Goal: Transaction & Acquisition: Purchase product/service

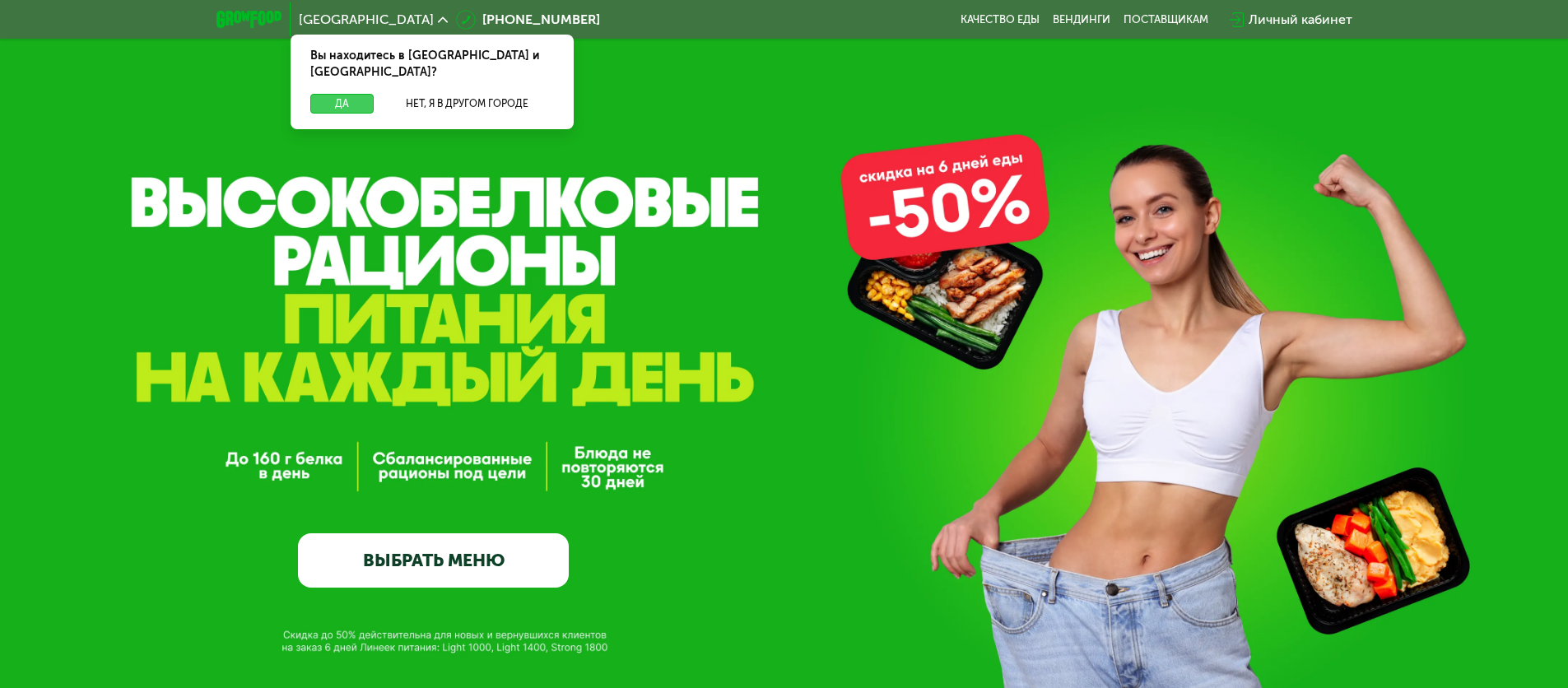
click at [368, 94] on button "Да" at bounding box center [341, 104] width 63 height 20
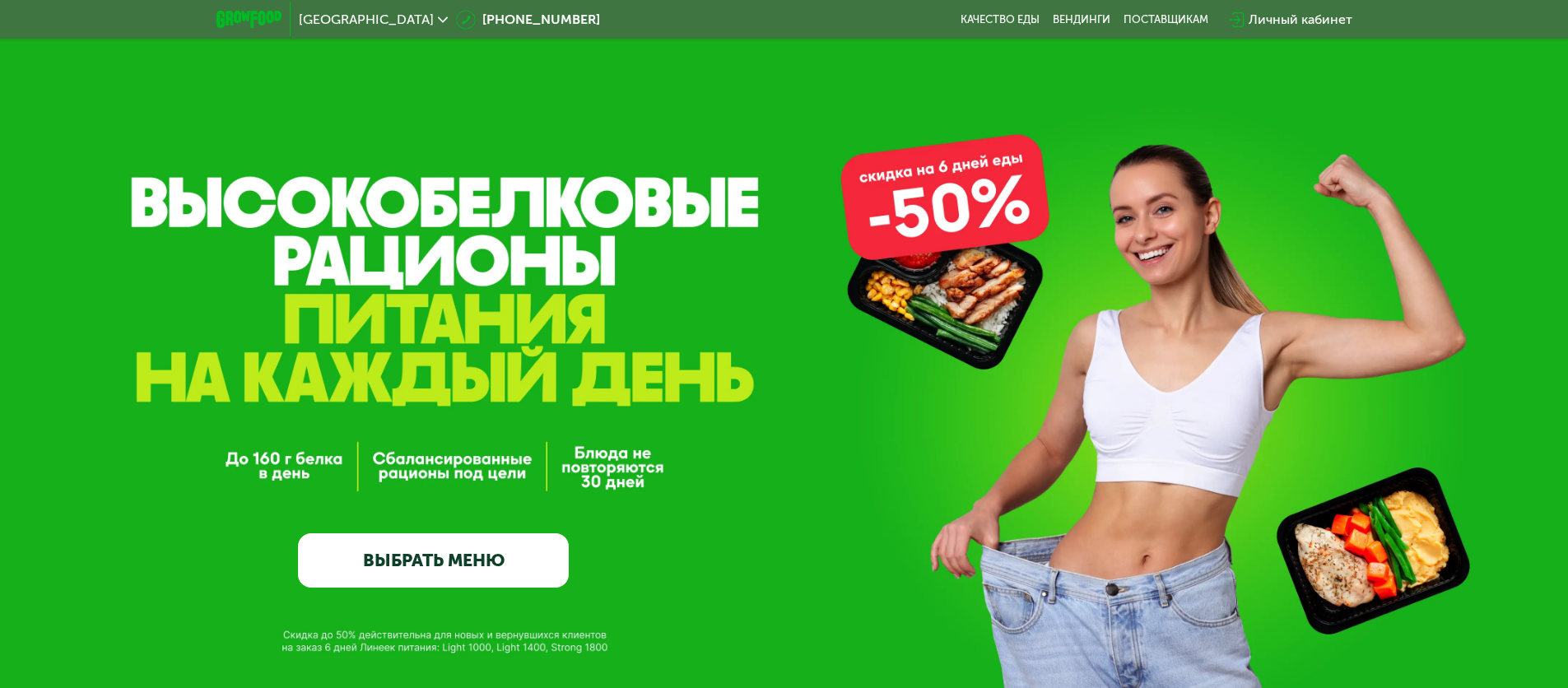
click at [472, 550] on link "ВЫБРАТЬ МЕНЮ" at bounding box center [433, 560] width 271 height 54
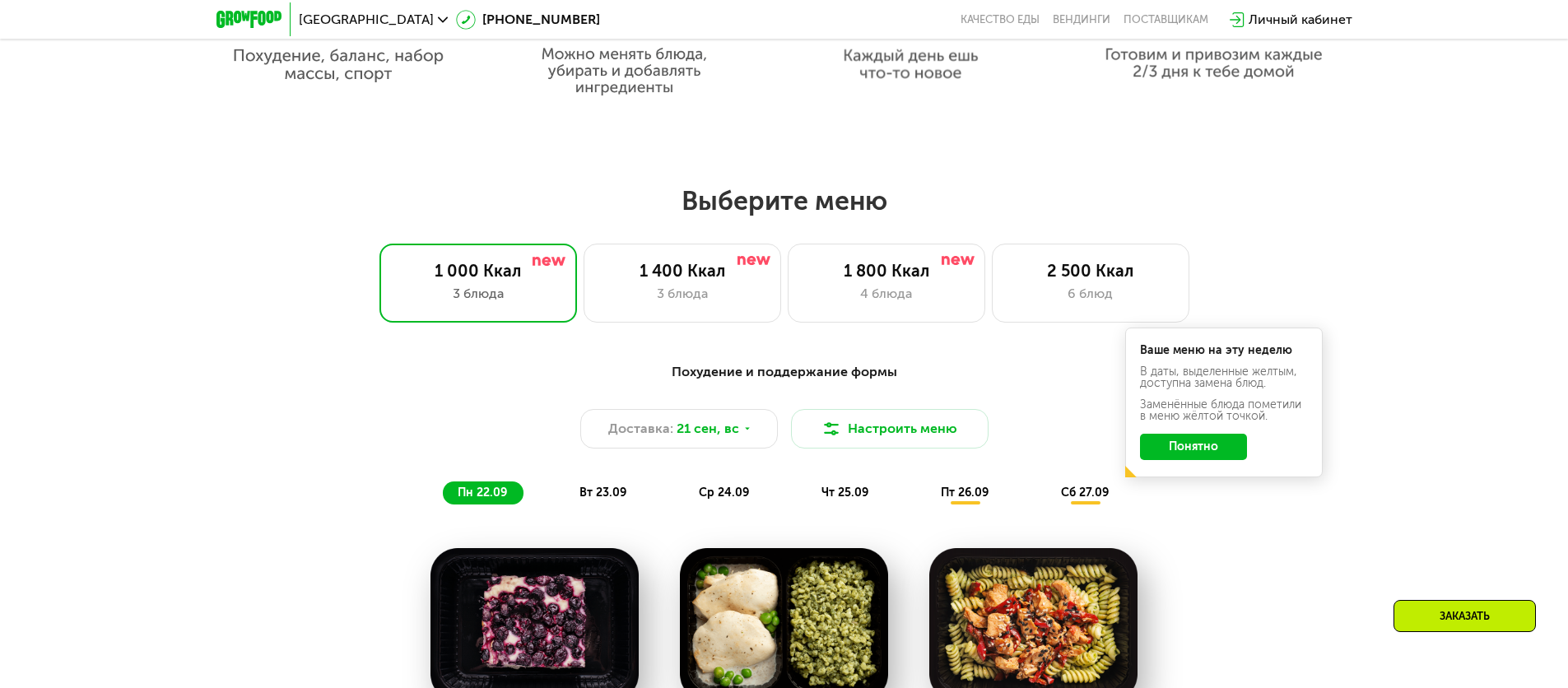
scroll to position [1365, 0]
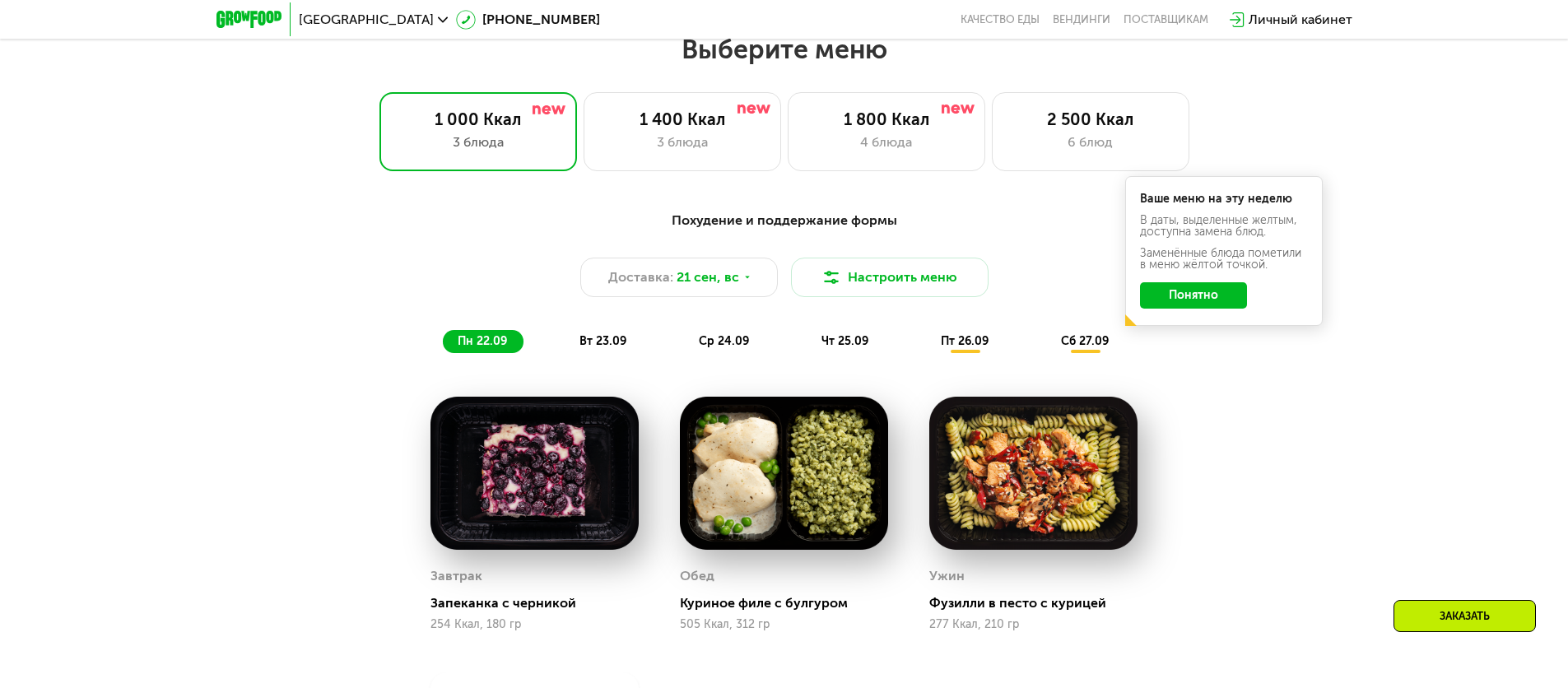
click at [1187, 301] on button "Понятно" at bounding box center [1194, 296] width 107 height 26
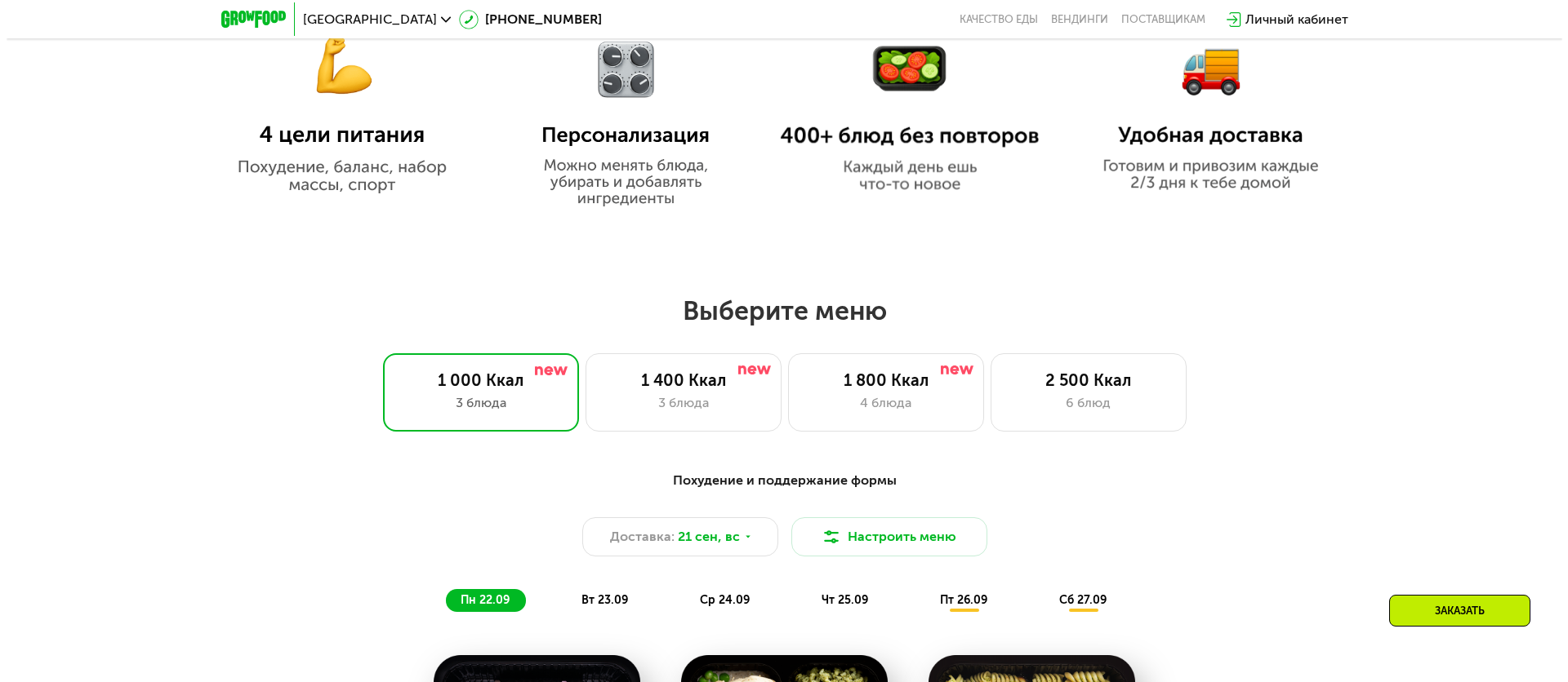
scroll to position [1117, 0]
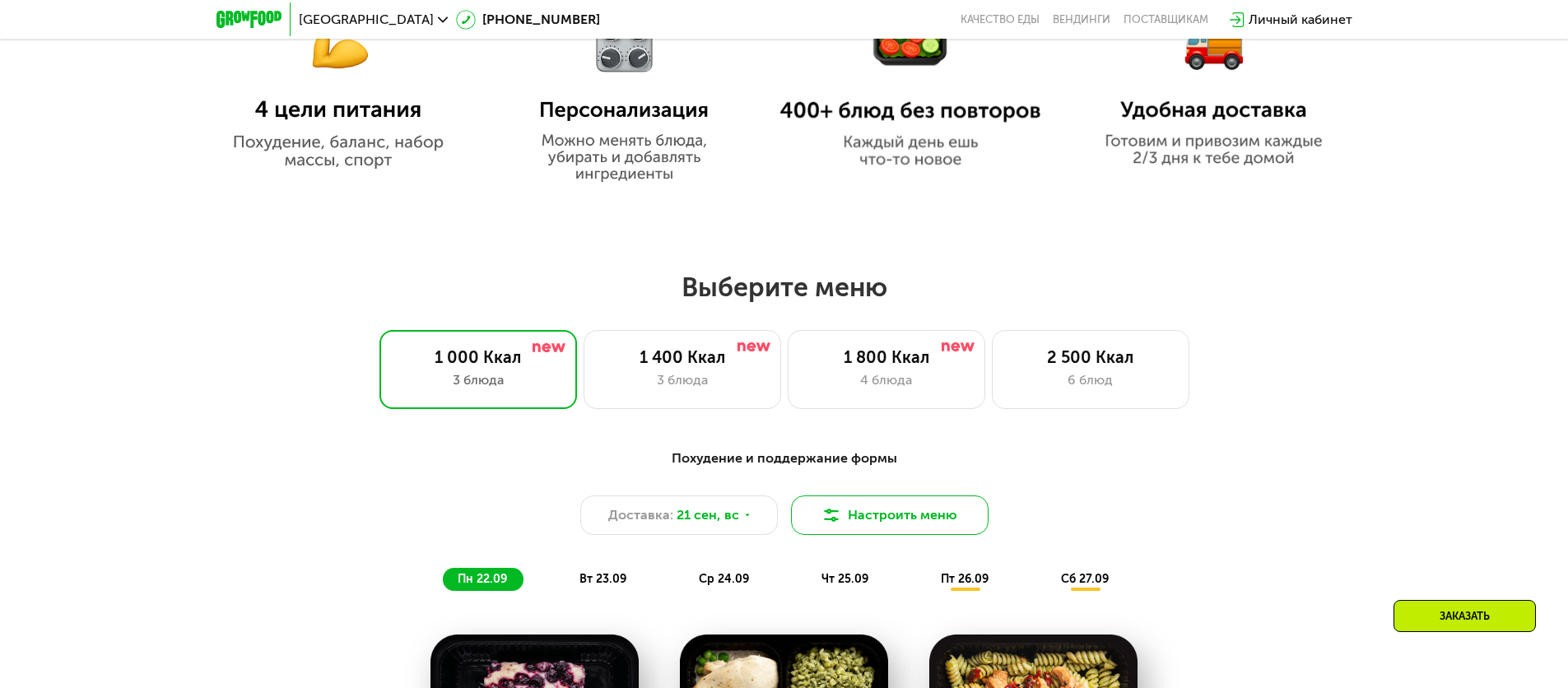
click at [902, 516] on button "Настроить меню" at bounding box center [889, 515] width 198 height 40
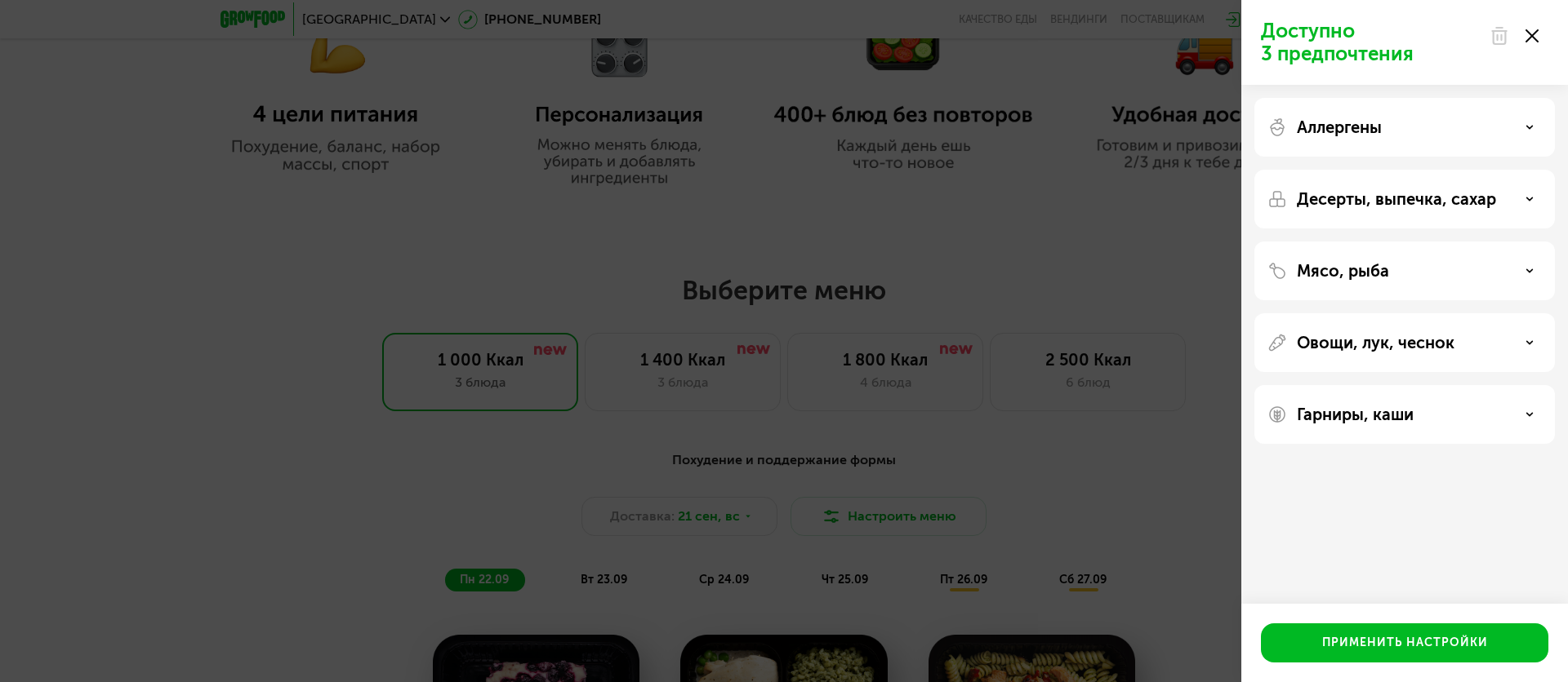
click at [1507, 421] on div "Гарниры, каши" at bounding box center [1404, 414] width 274 height 20
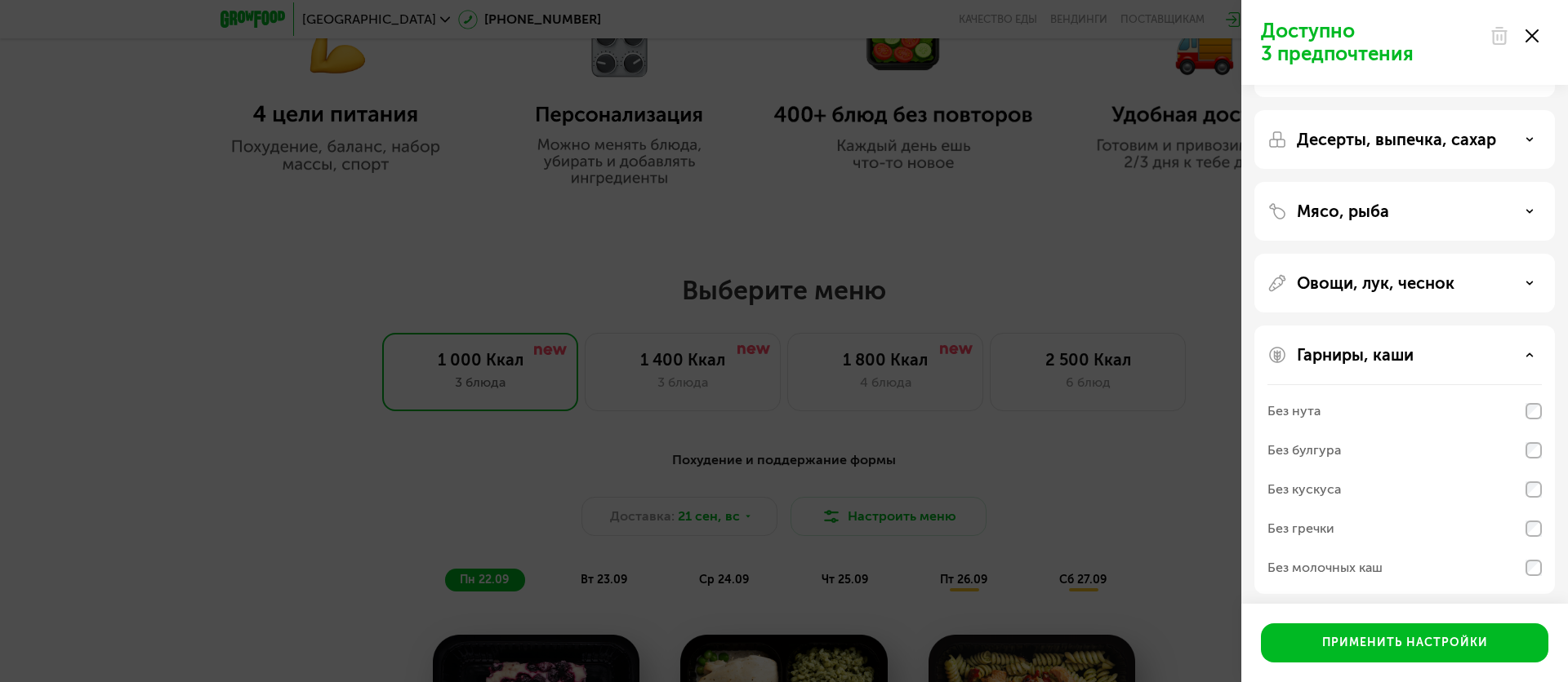
scroll to position [66, 0]
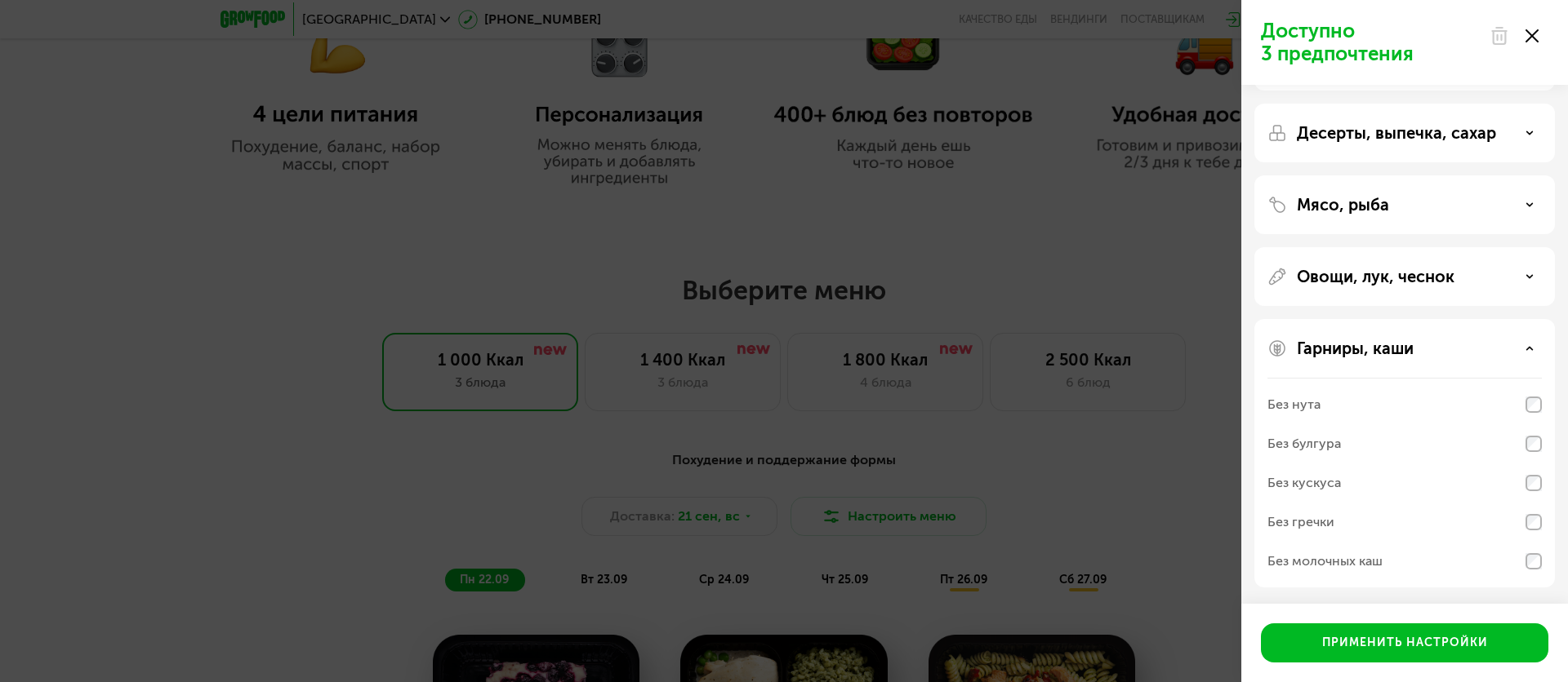
click at [1484, 353] on div "Гарниры, каши" at bounding box center [1404, 348] width 274 height 20
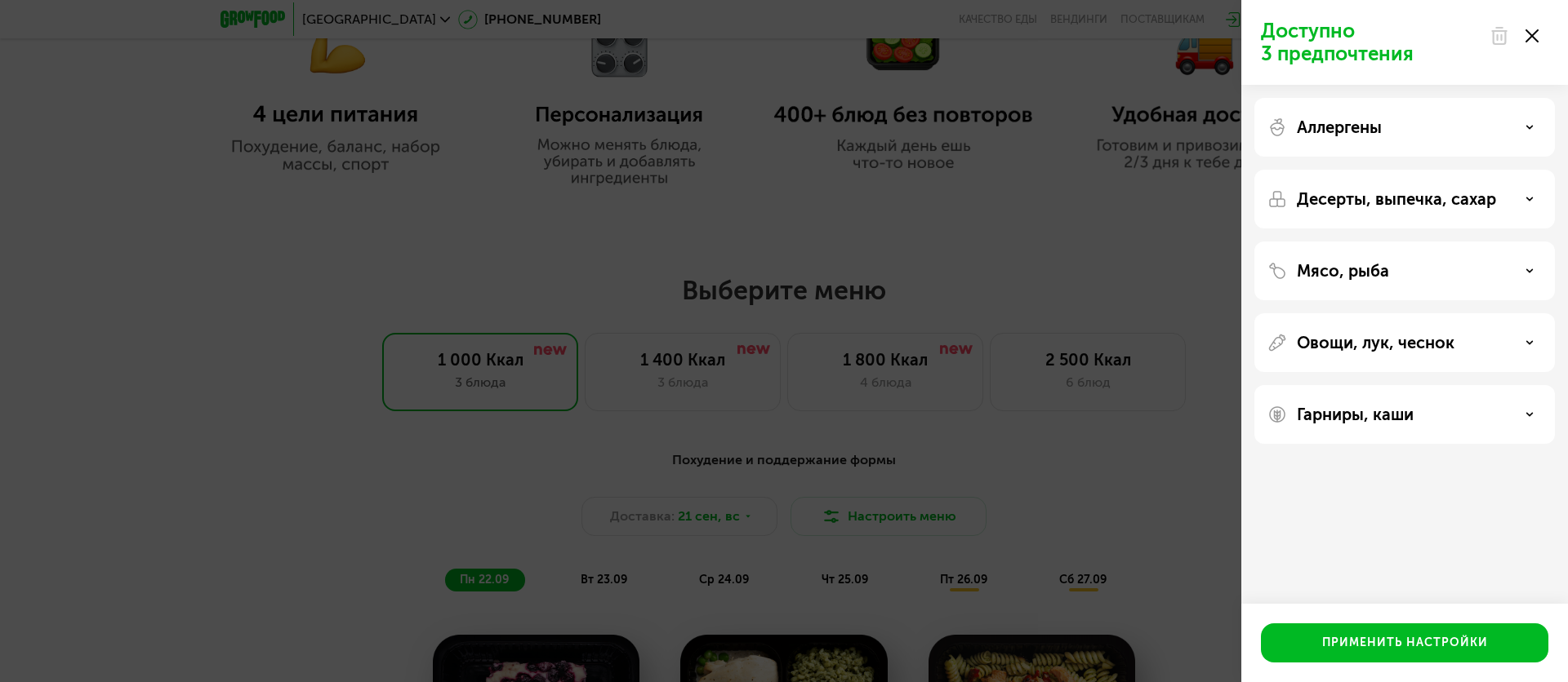
scroll to position [0, 0]
click at [1459, 340] on div "Овощи, лук, чеснок" at bounding box center [1404, 343] width 274 height 20
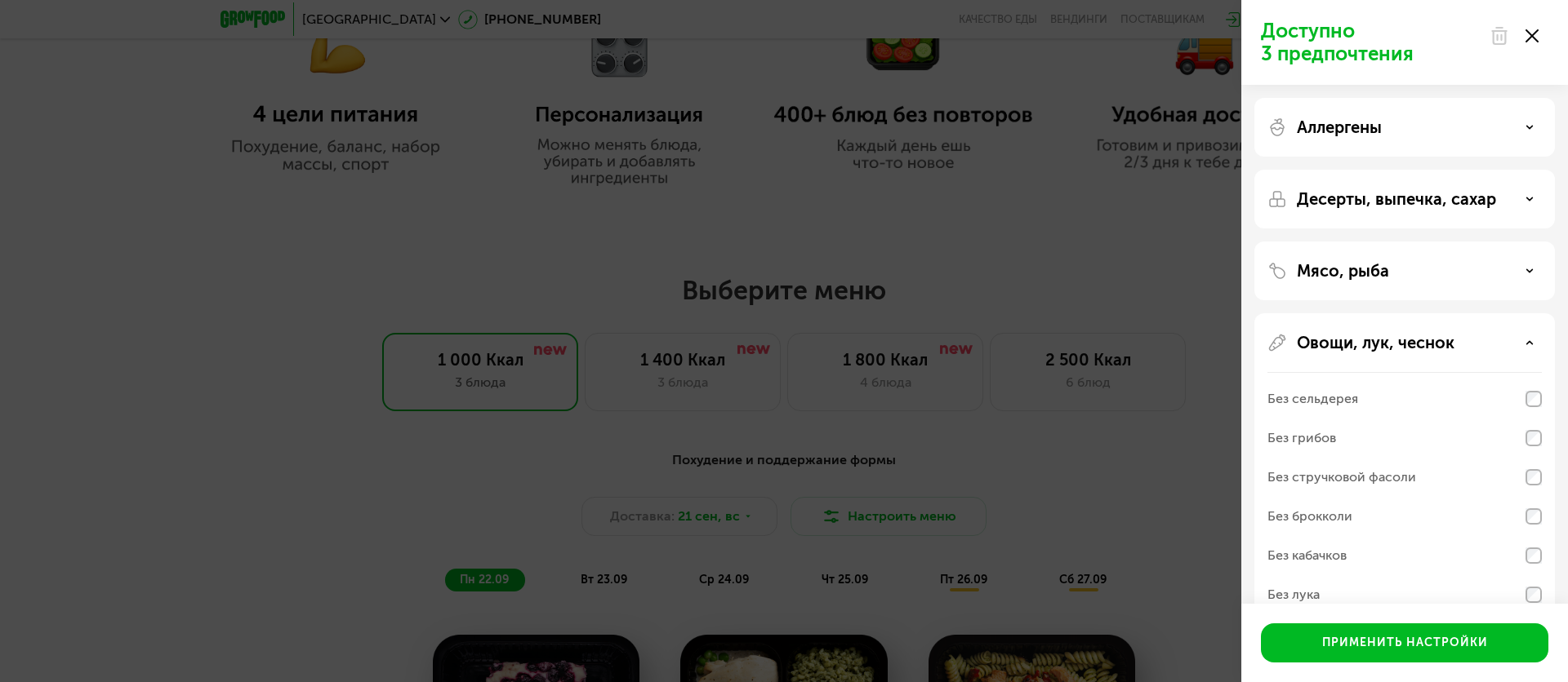
click at [1407, 288] on div "Мясо, рыба" at bounding box center [1404, 271] width 301 height 59
click at [1399, 277] on div "Мясо, рыба" at bounding box center [1404, 271] width 274 height 20
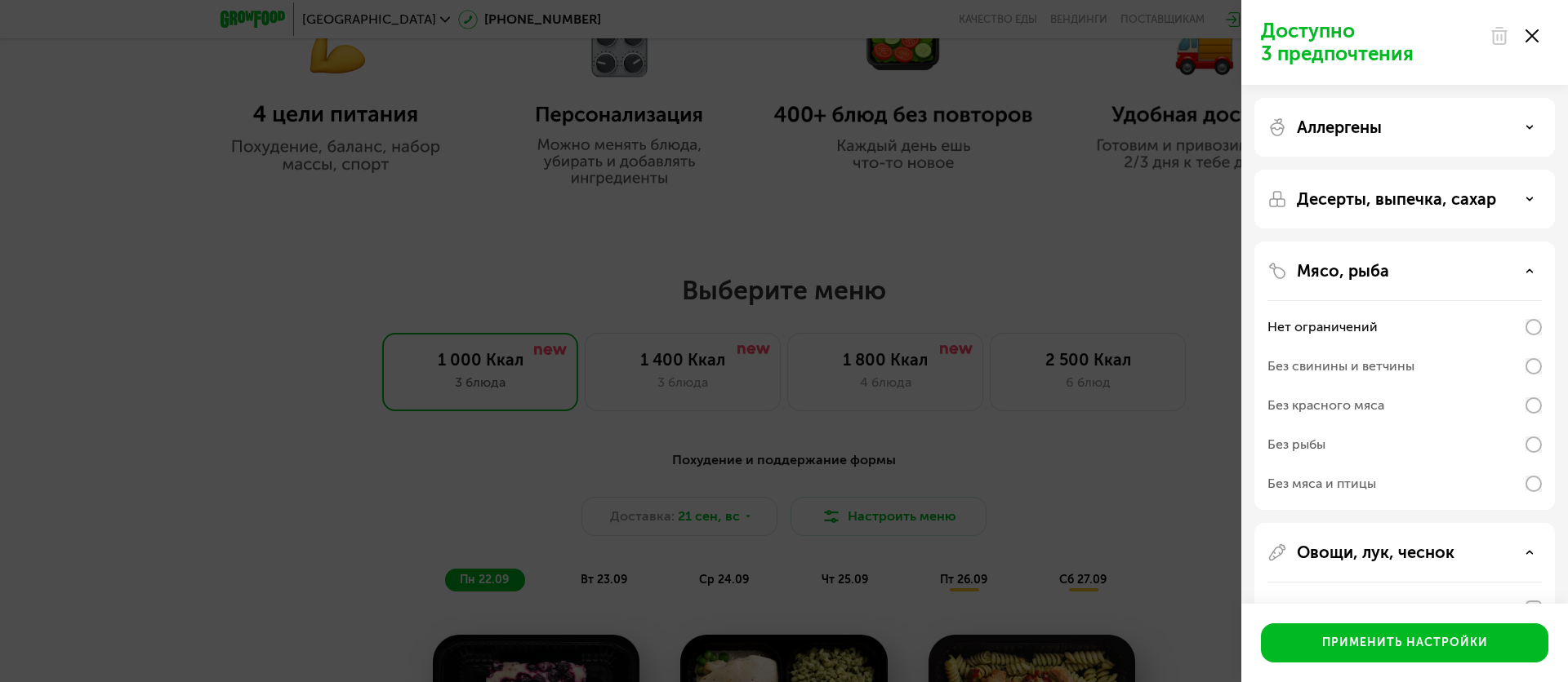
click at [1371, 209] on div "Десерты, выпечка, сахар" at bounding box center [1404, 199] width 301 height 59
click at [1374, 195] on p "Десерты, выпечка, сахар" at bounding box center [1397, 199] width 199 height 20
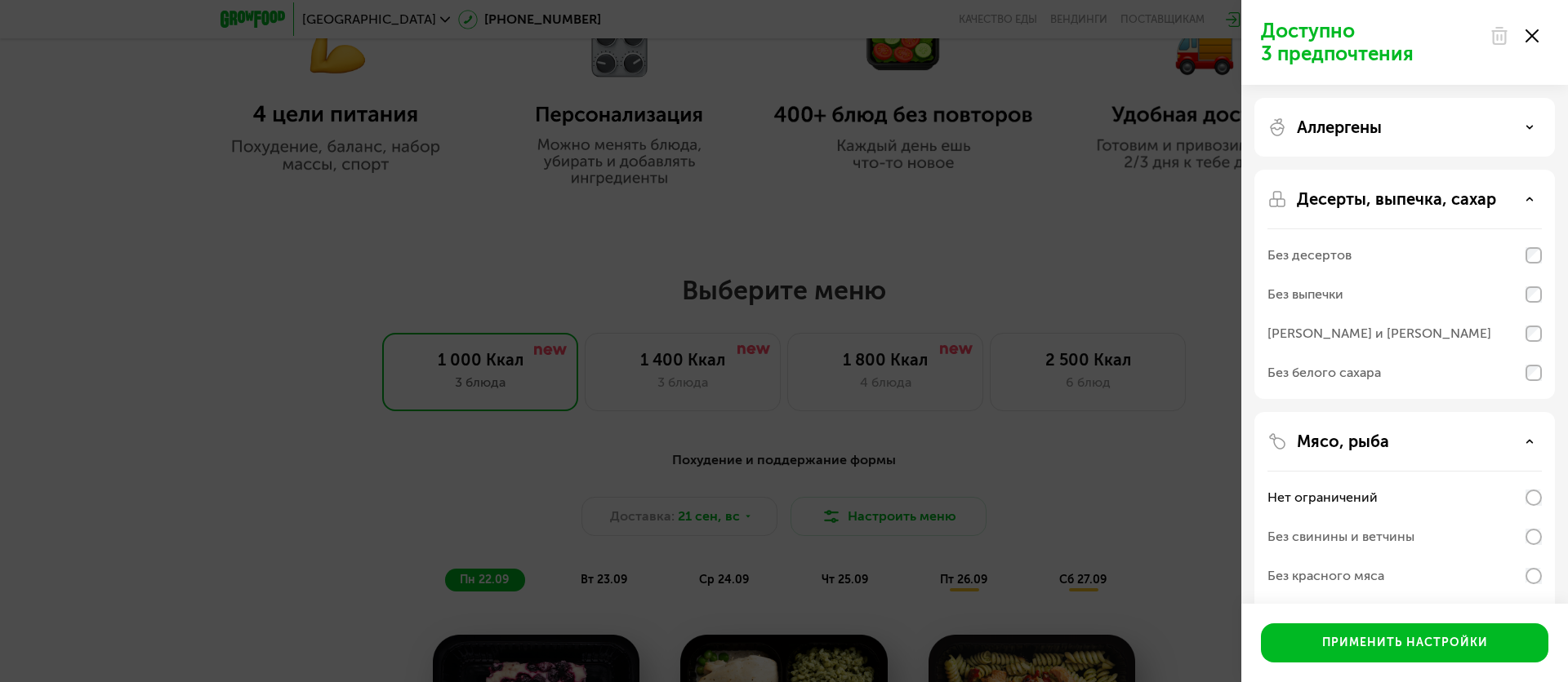
click at [1331, 126] on p "Аллергены" at bounding box center [1339, 127] width 85 height 20
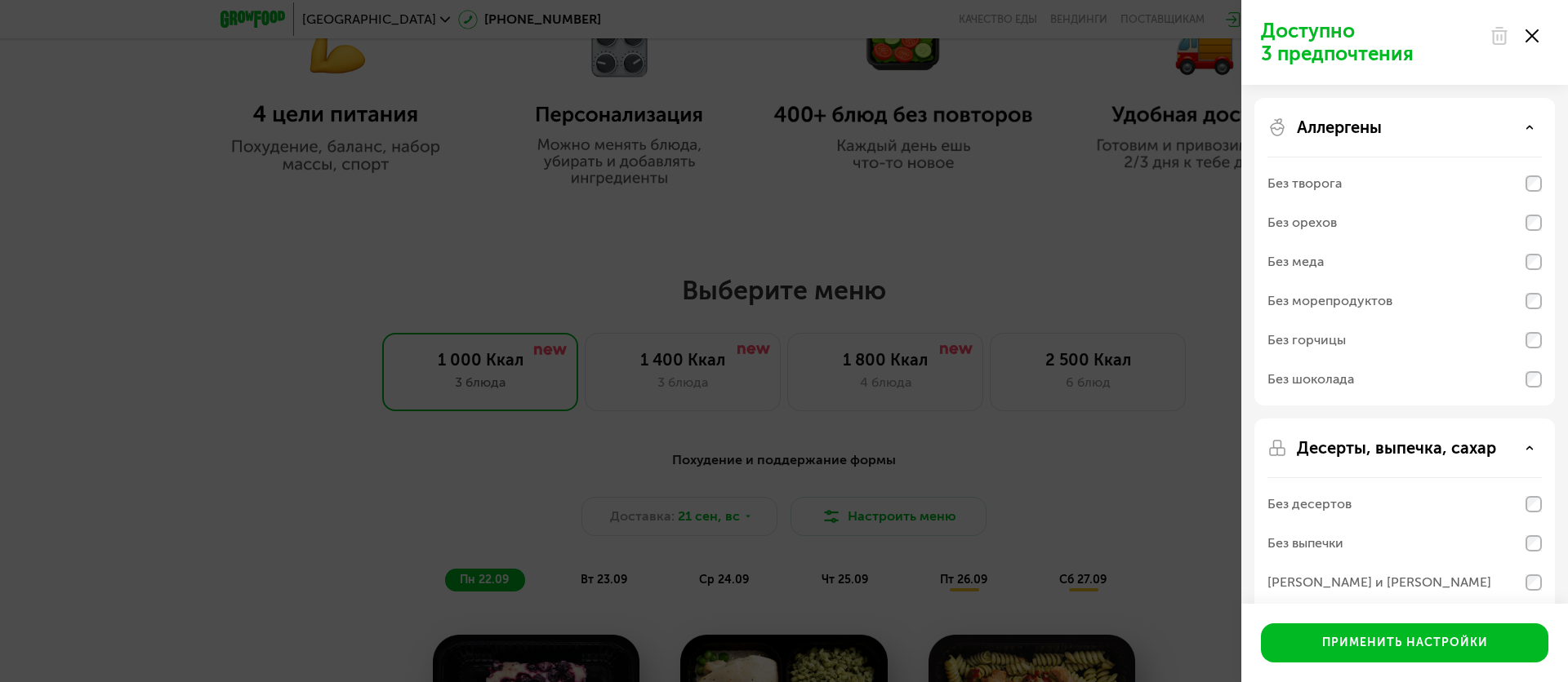
click at [1528, 35] on icon at bounding box center [1531, 35] width 13 height 13
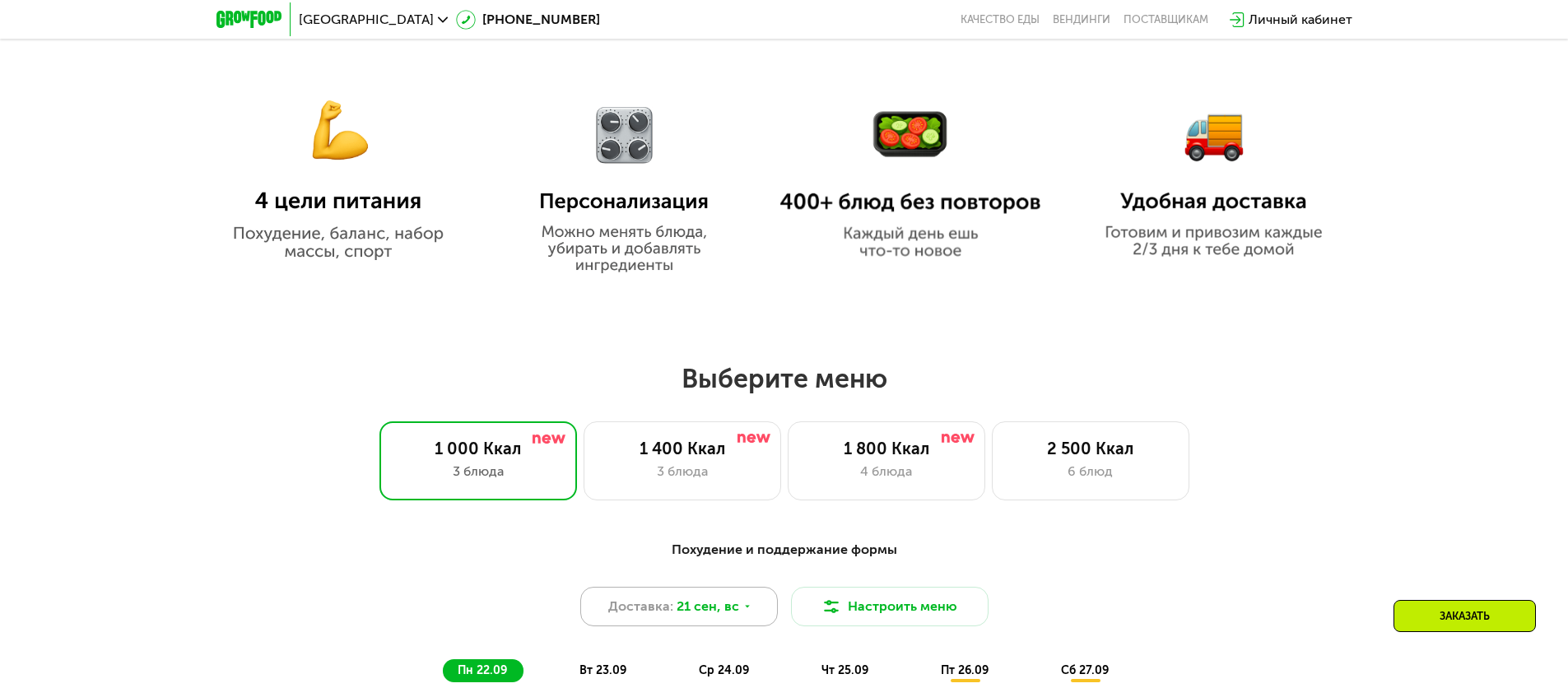
scroll to position [1037, 0]
click at [1093, 457] on div "2 500 Ккал" at bounding box center [1091, 447] width 163 height 20
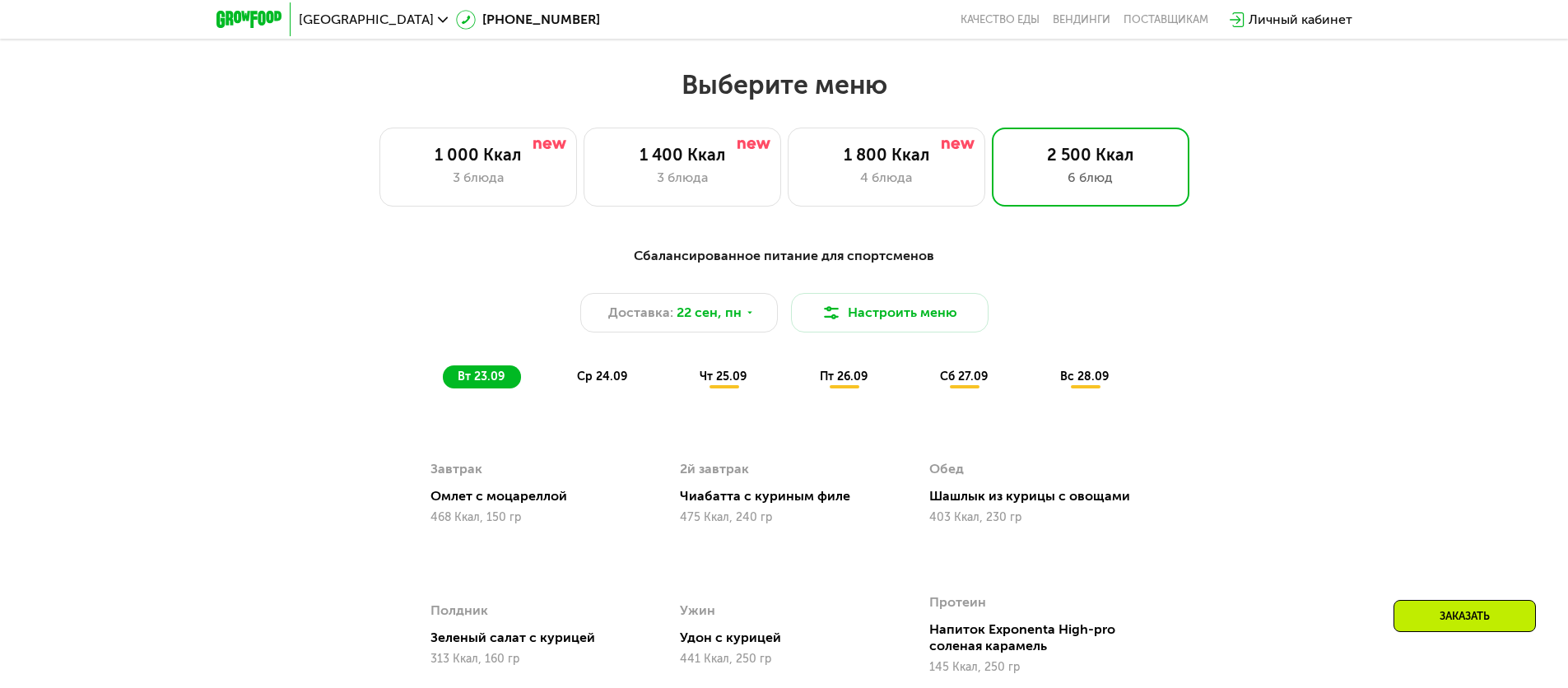
scroll to position [1220, 0]
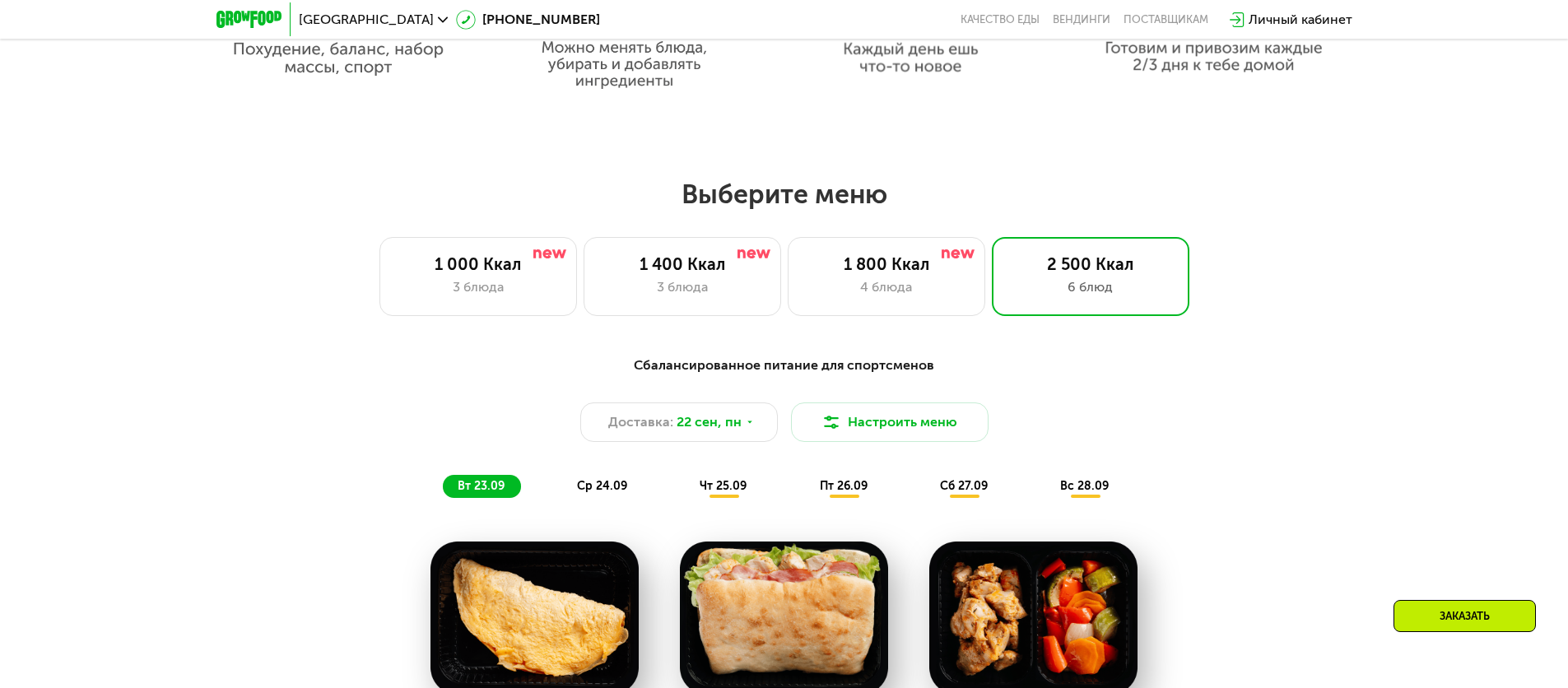
click at [624, 492] on span "ср 24.09" at bounding box center [602, 486] width 50 height 14
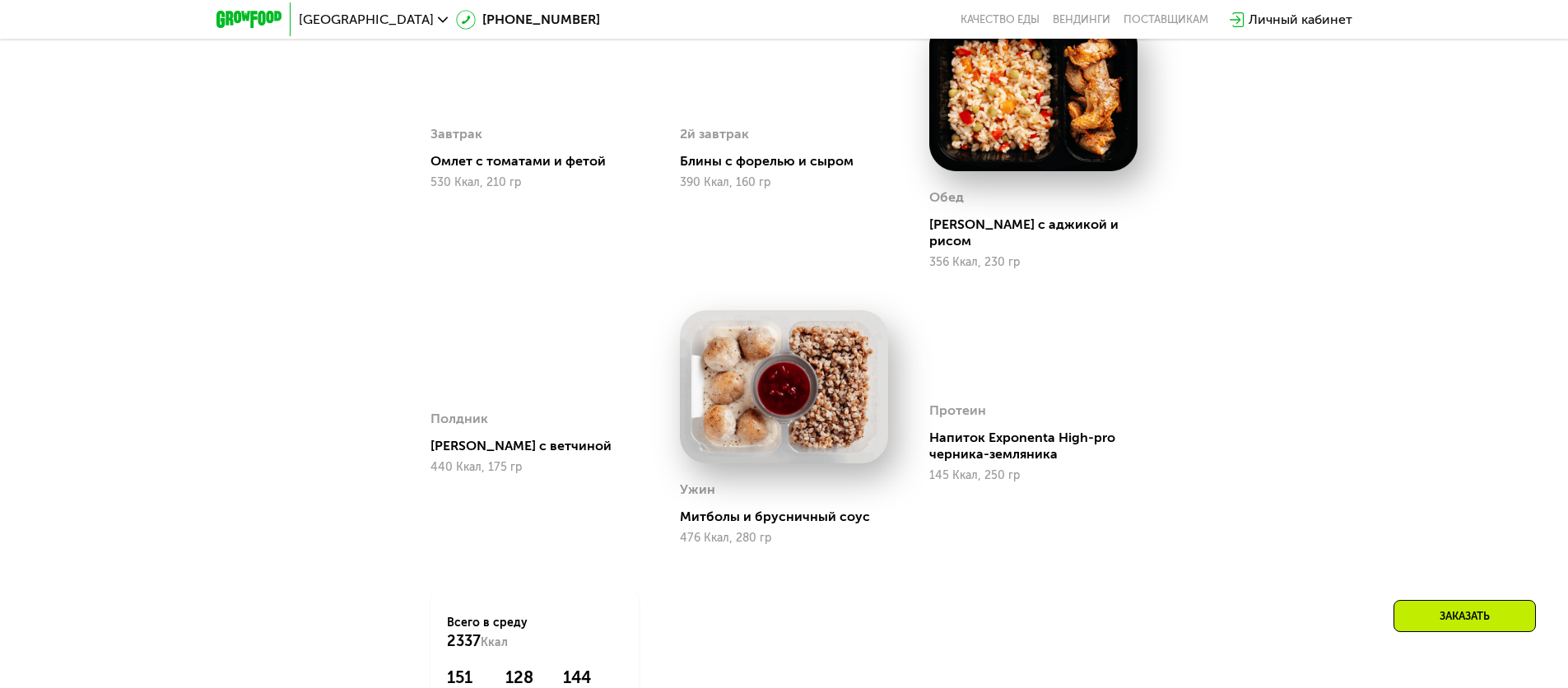
scroll to position [1746, 0]
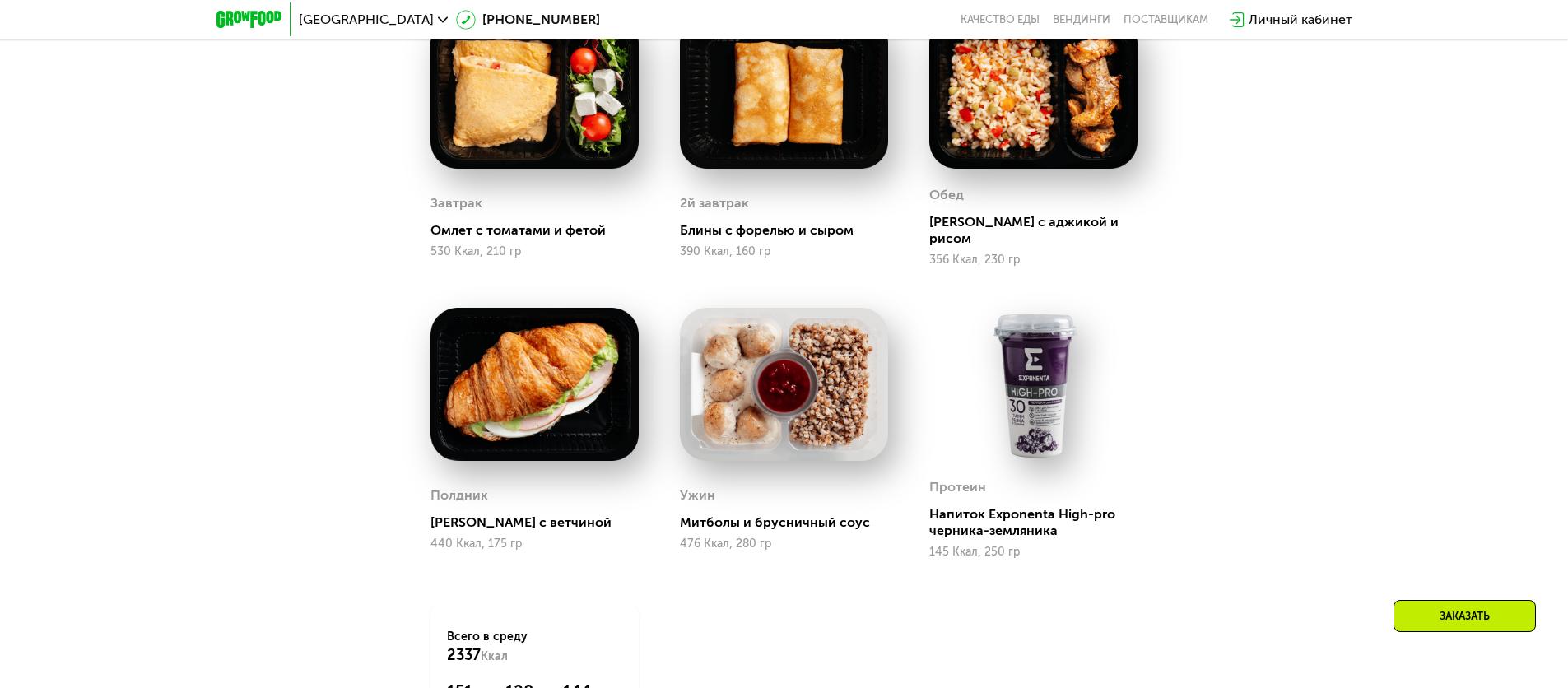
click at [1450, 614] on div "Заказать" at bounding box center [1465, 615] width 143 height 32
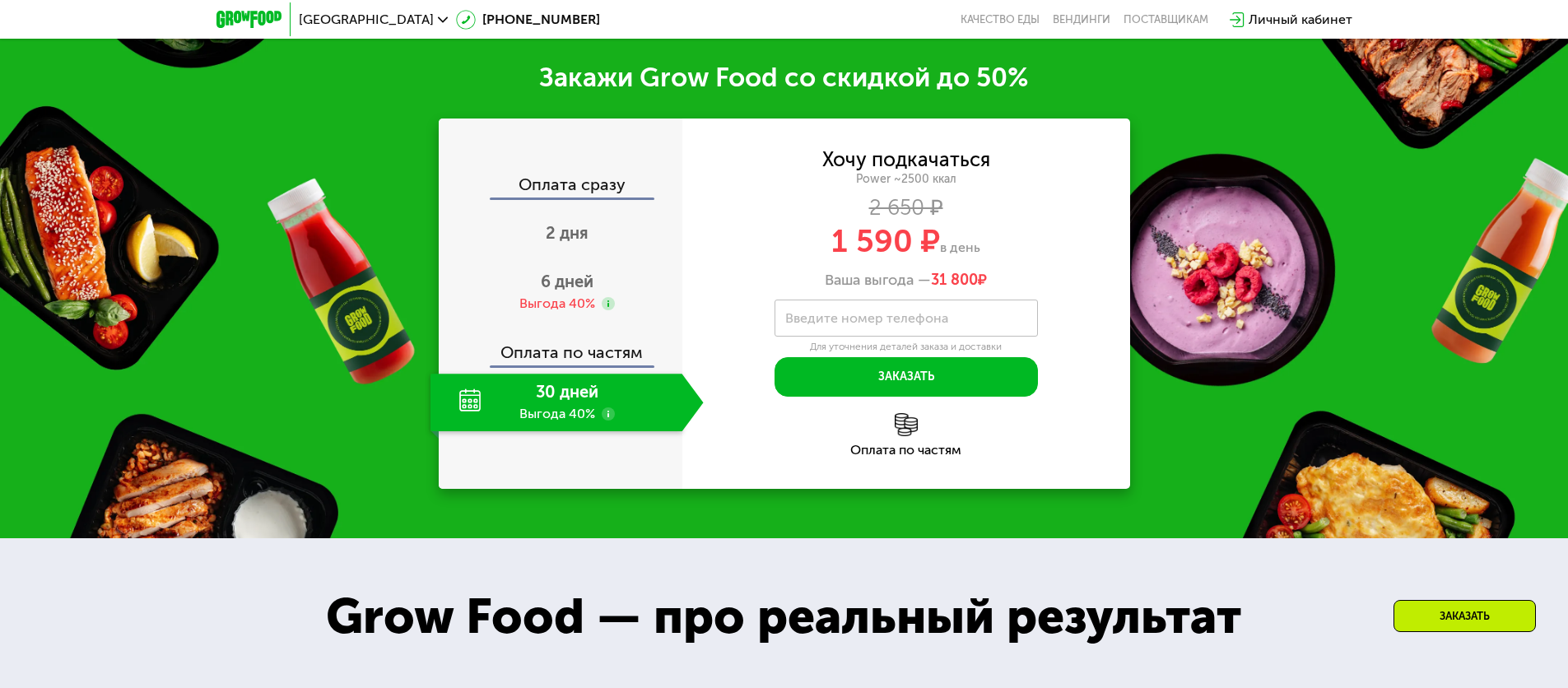
scroll to position [2589, 0]
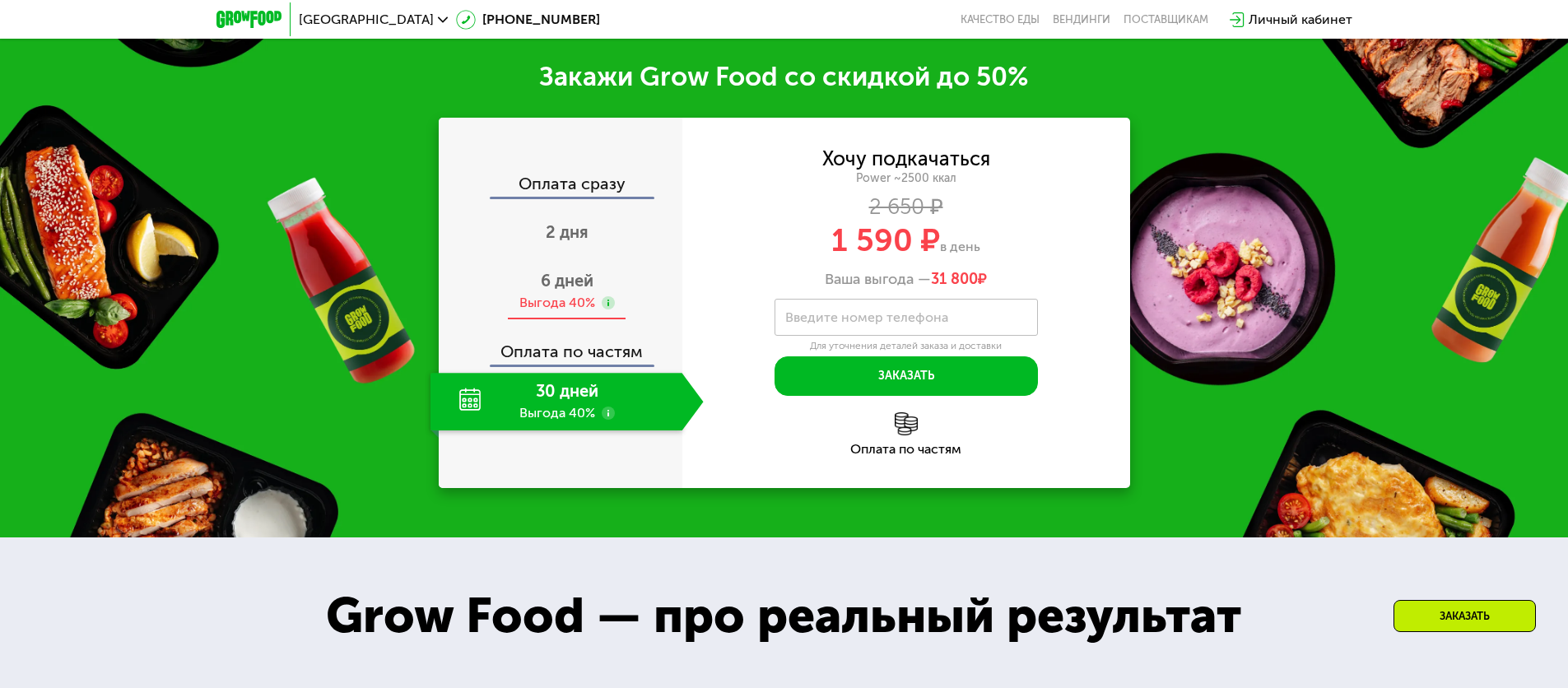
click at [586, 282] on div "6 дней Выгода 40%" at bounding box center [567, 291] width 273 height 58
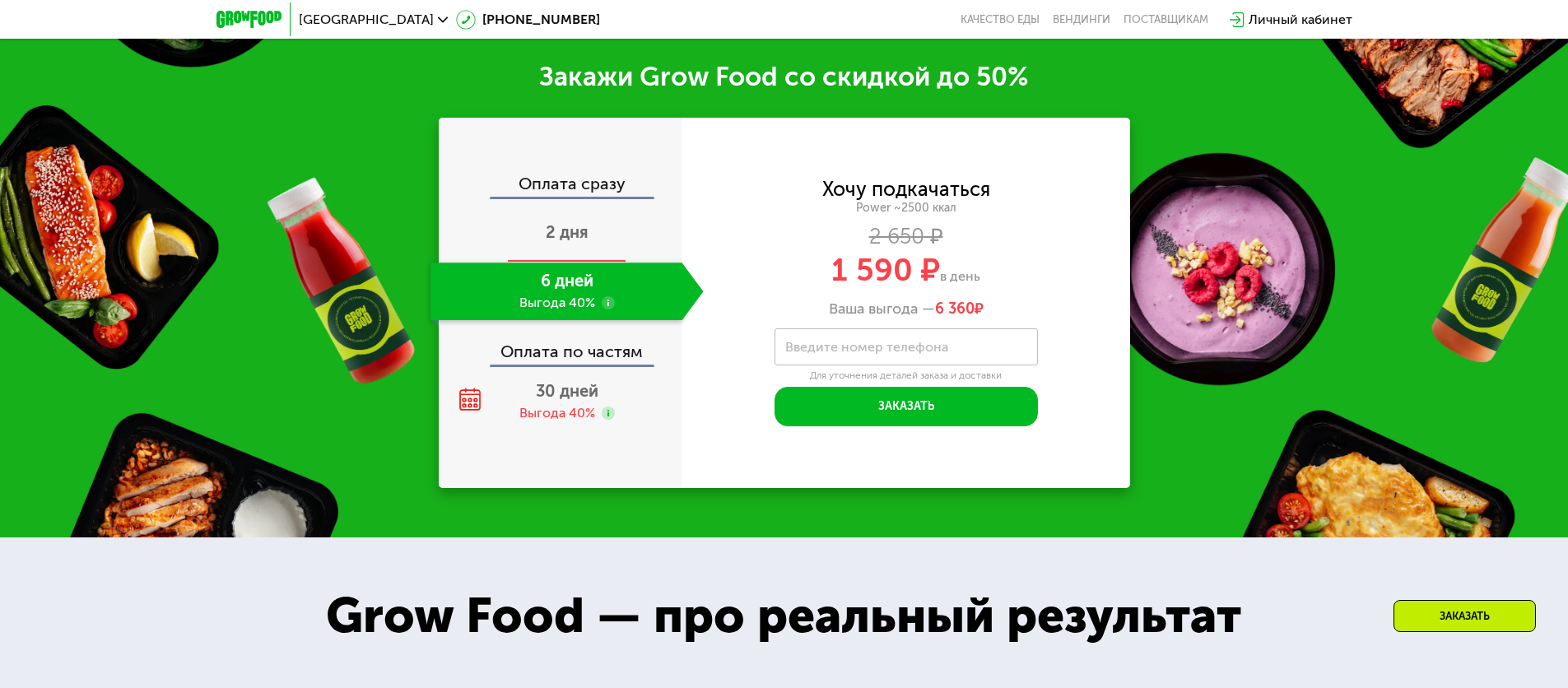
click at [563, 226] on span "2 дня" at bounding box center [567, 232] width 43 height 20
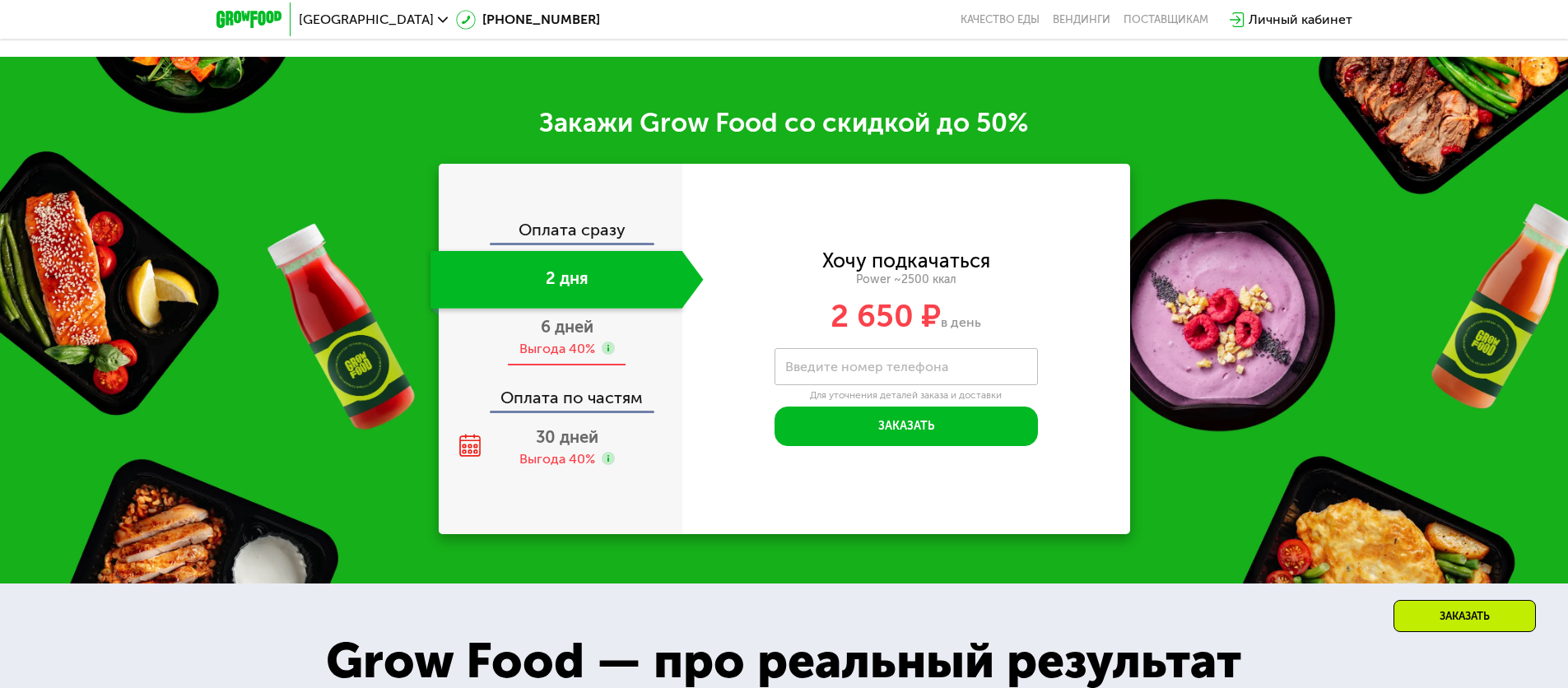
click at [571, 331] on span "6 дней" at bounding box center [567, 327] width 53 height 20
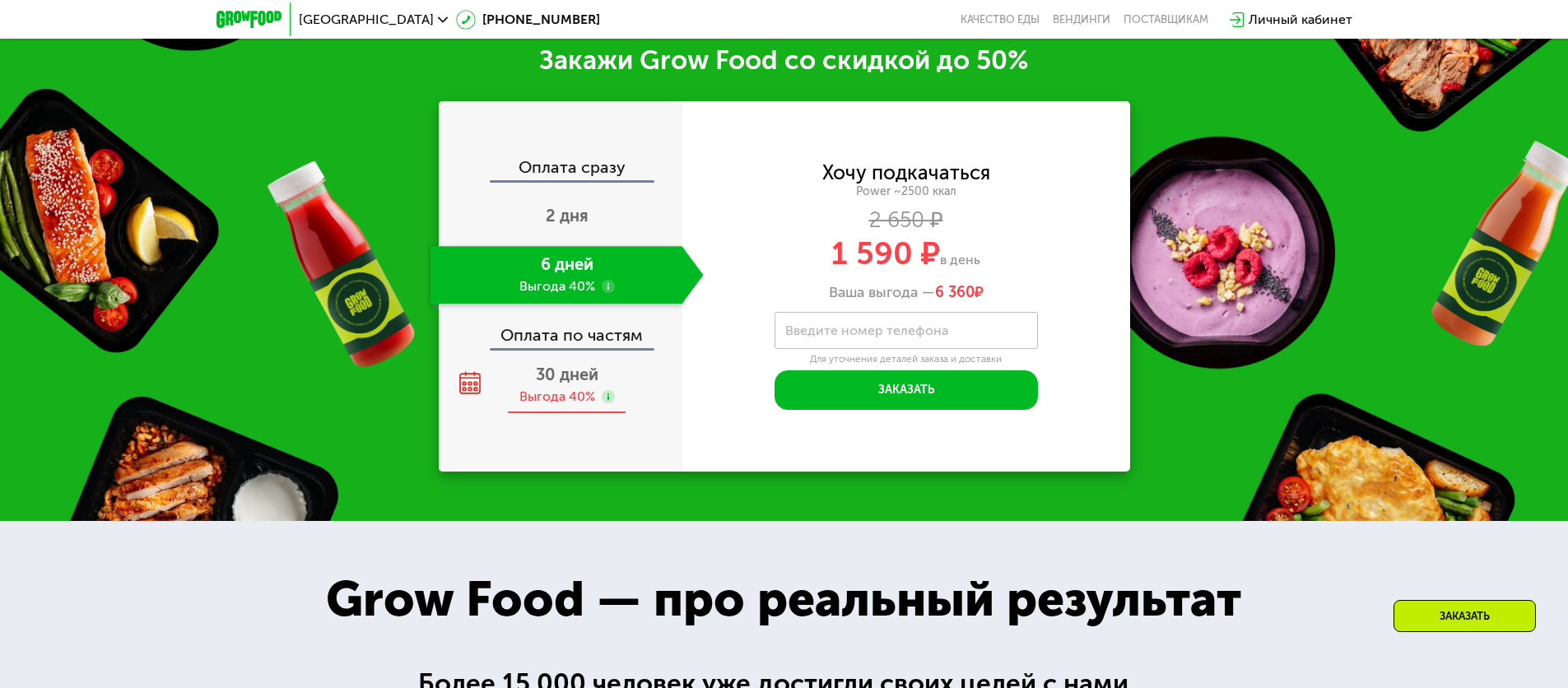
click at [567, 378] on span "30 дней" at bounding box center [567, 374] width 62 height 20
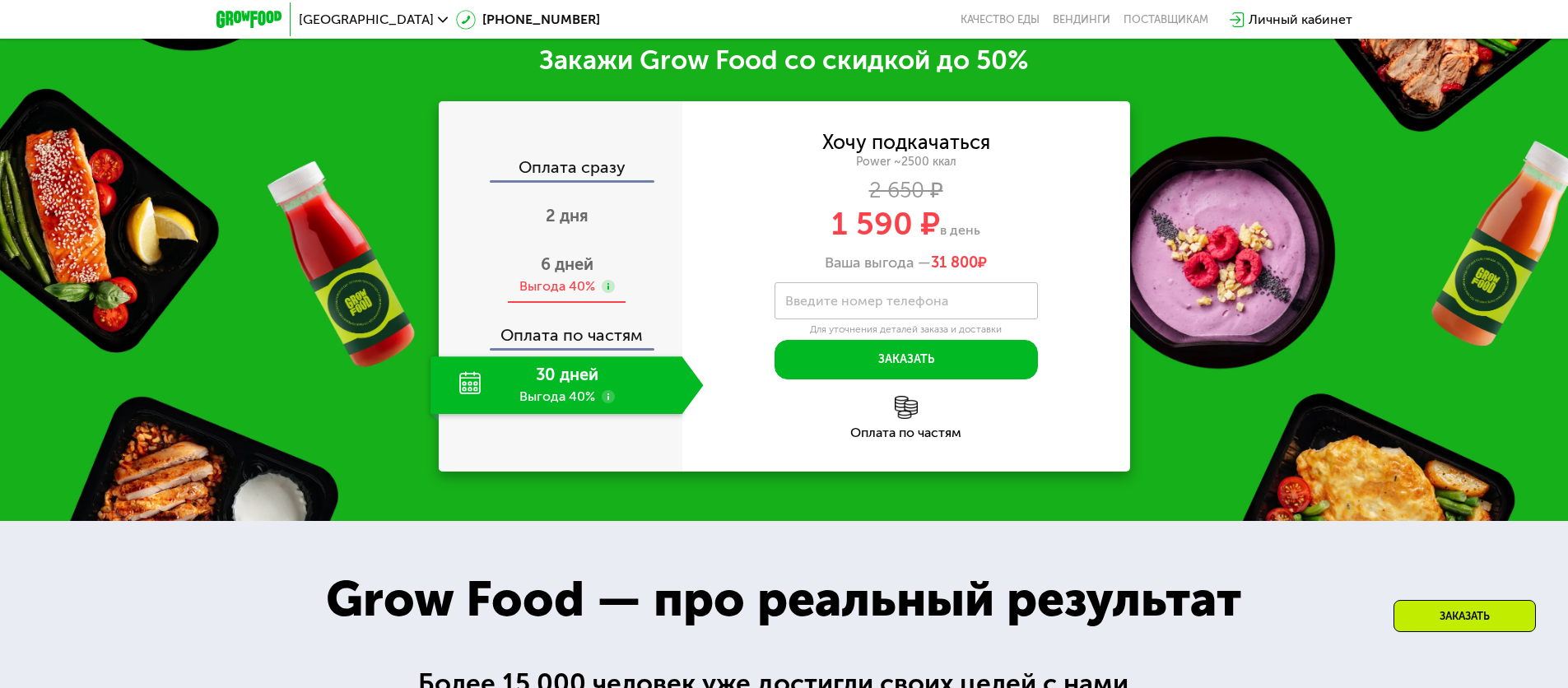
click at [580, 286] on div "Выгода 40%" at bounding box center [558, 286] width 76 height 18
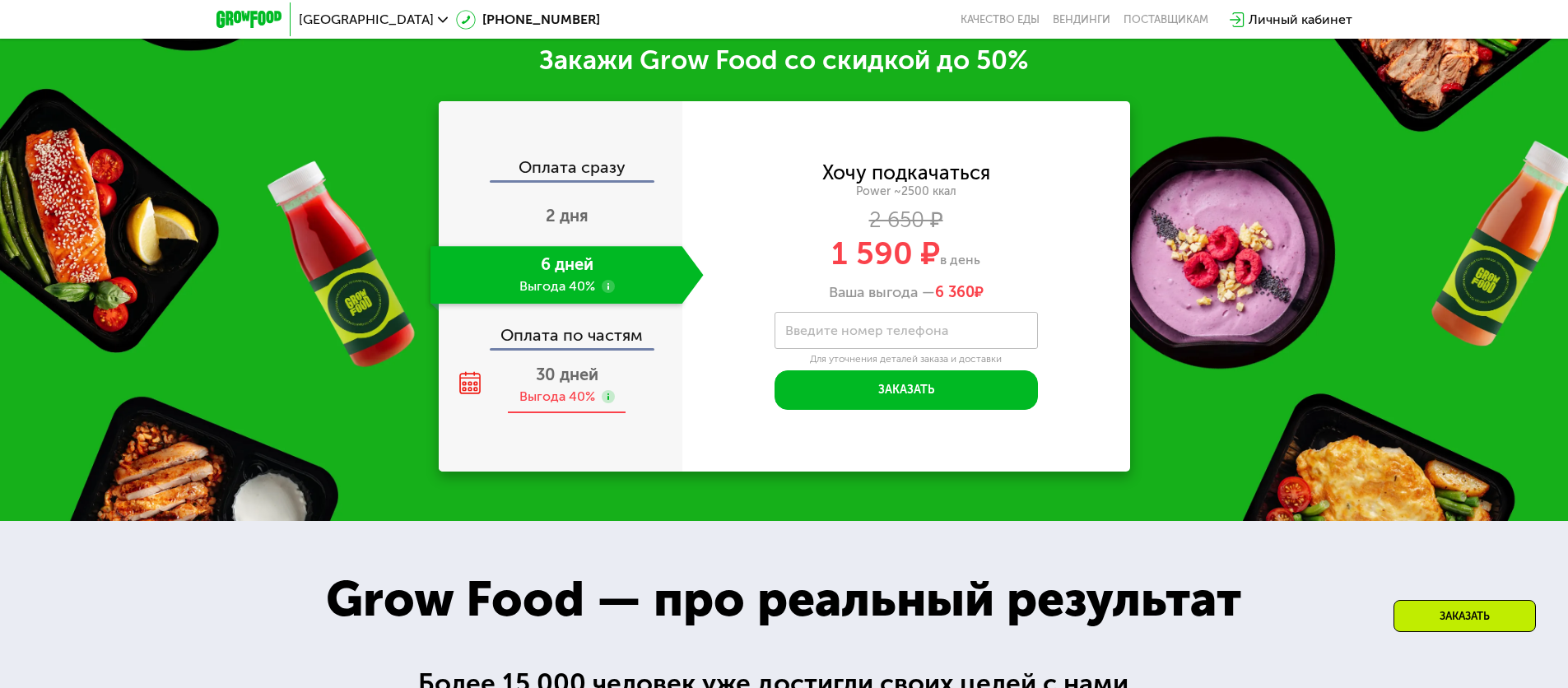
click at [561, 383] on span "30 дней" at bounding box center [567, 374] width 62 height 20
